Goal: Communication & Community: Answer question/provide support

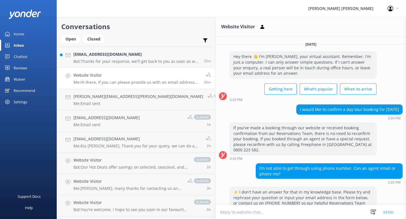
scroll to position [54, 0]
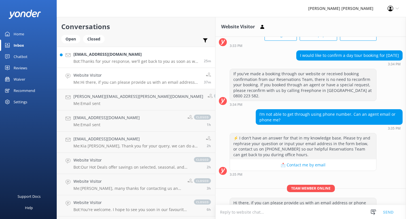
click at [113, 58] on div "[EMAIL_ADDRESS][DOMAIN_NAME] Bot: Thanks for your response, we'll get back to y…" at bounding box center [136, 57] width 126 height 12
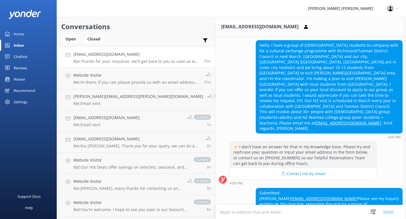
scroll to position [67, 0]
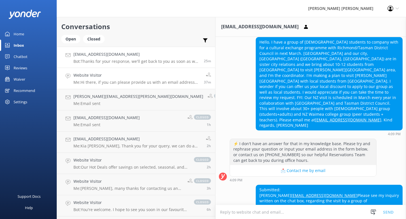
click at [116, 76] on h4 "Website Visitor" at bounding box center [136, 75] width 126 height 6
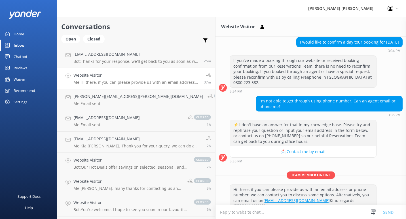
scroll to position [54, 0]
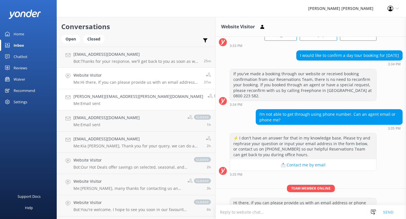
click at [107, 98] on h4 "[PERSON_NAME][EMAIL_ADDRESS][PERSON_NAME][DOMAIN_NAME]" at bounding box center [138, 97] width 130 height 6
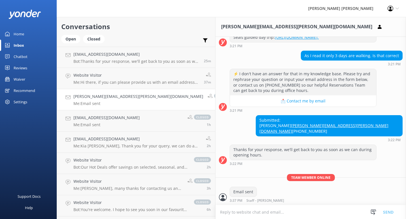
scroll to position [159, 0]
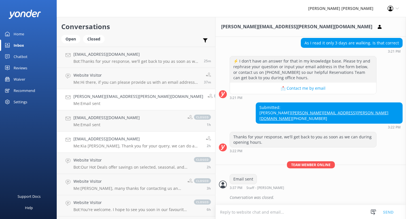
click at [105, 145] on p "Me: Kia [PERSON_NAME], Thank you for your query, we can do a pickup on our sche…" at bounding box center [137, 146] width 128 height 5
